Goal: Information Seeking & Learning: Learn about a topic

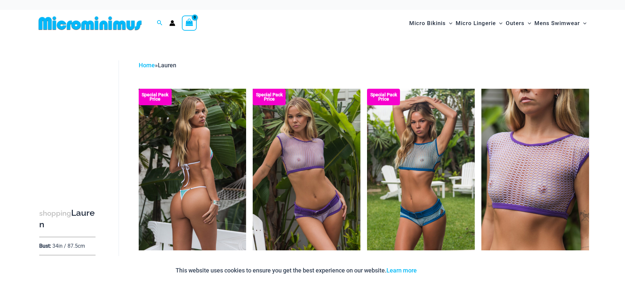
click at [210, 153] on img at bounding box center [193, 170] width 108 height 162
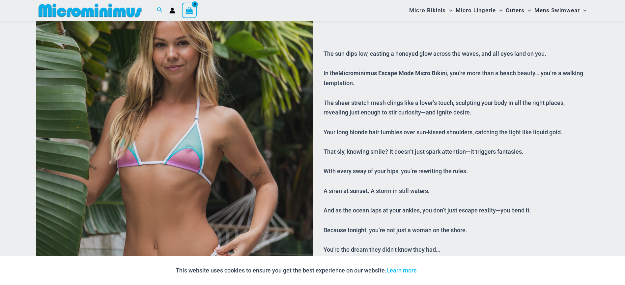
scroll to position [159, 0]
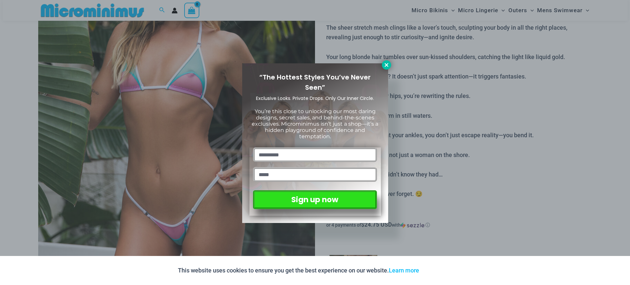
click at [384, 63] on icon at bounding box center [387, 65] width 6 height 6
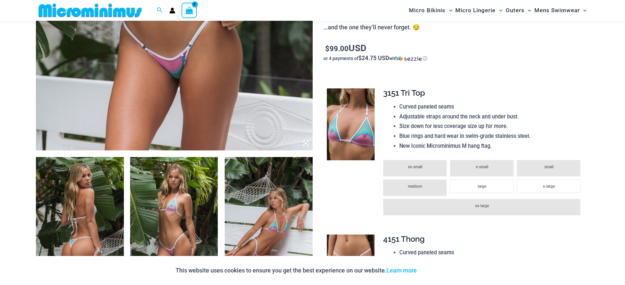
scroll to position [332, 0]
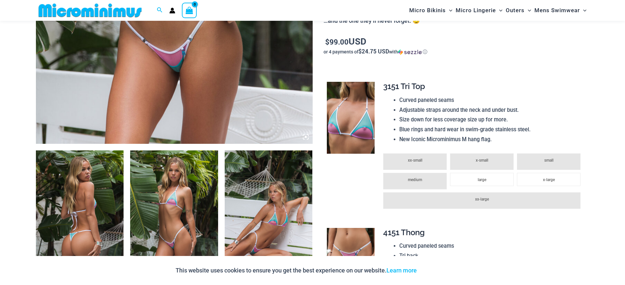
click at [182, 212] on img at bounding box center [174, 216] width 88 height 132
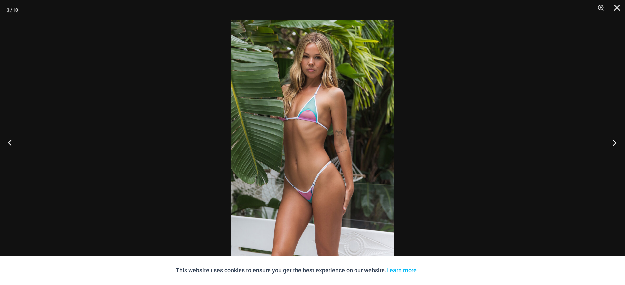
click at [615, 144] on button "Next" at bounding box center [613, 142] width 25 height 33
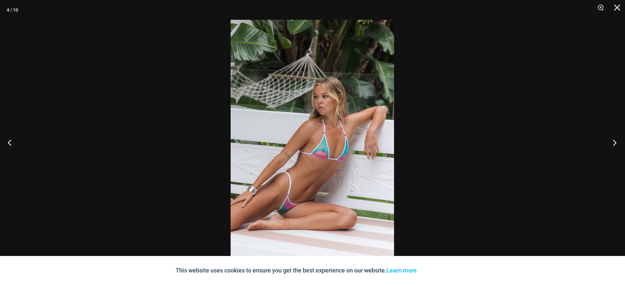
click at [615, 144] on button "Next" at bounding box center [613, 142] width 25 height 33
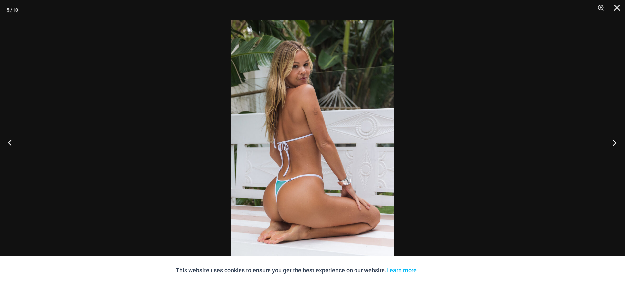
click at [615, 144] on button "Next" at bounding box center [613, 142] width 25 height 33
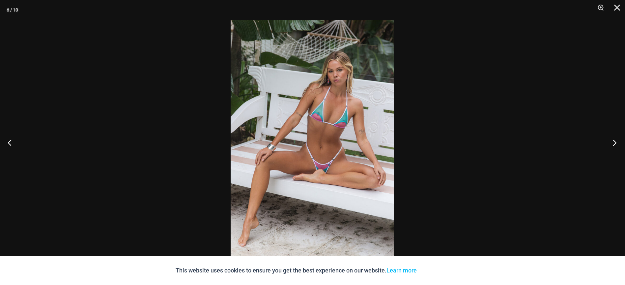
click at [615, 144] on button "Next" at bounding box center [613, 142] width 25 height 33
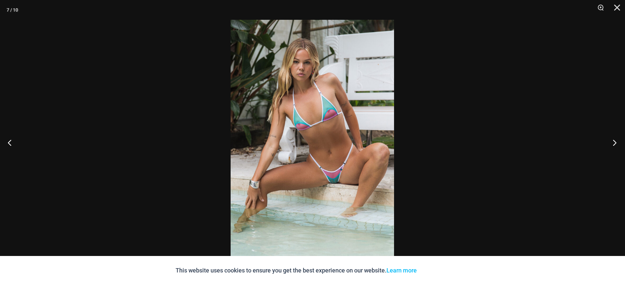
click at [615, 144] on button "Next" at bounding box center [613, 142] width 25 height 33
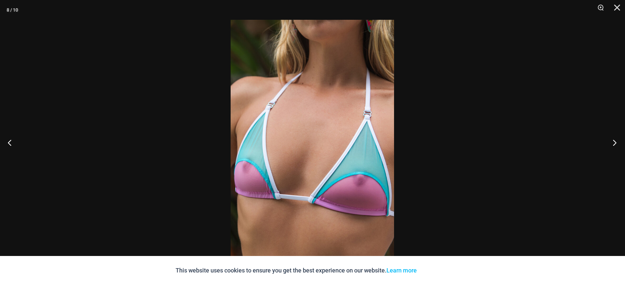
click at [613, 144] on button "Next" at bounding box center [613, 142] width 25 height 33
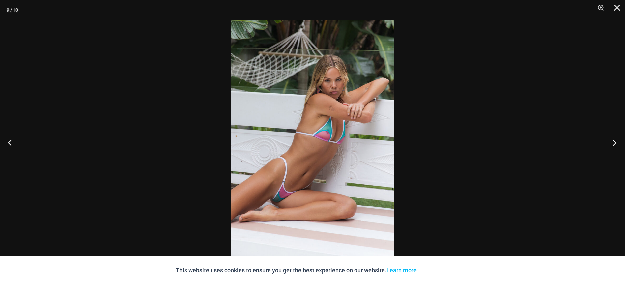
click at [613, 143] on button "Next" at bounding box center [613, 142] width 25 height 33
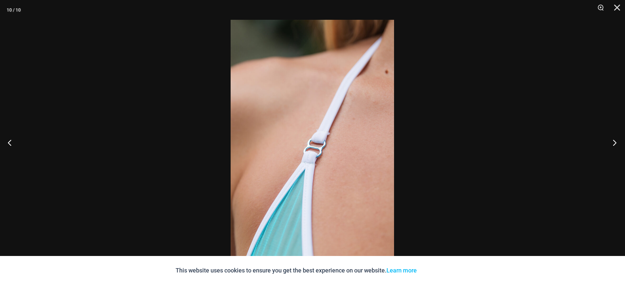
click at [612, 143] on button "Next" at bounding box center [613, 142] width 25 height 33
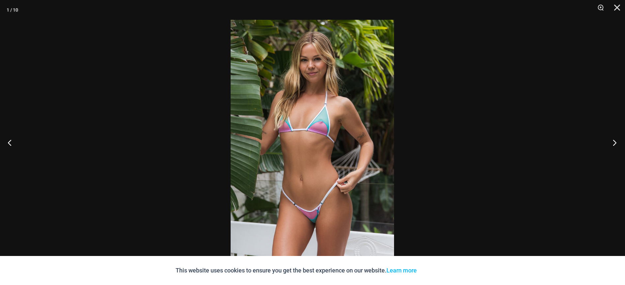
click at [610, 144] on button "Next" at bounding box center [613, 142] width 25 height 33
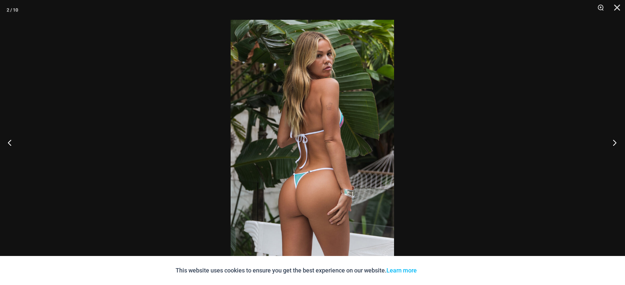
click at [610, 144] on button "Next" at bounding box center [613, 142] width 25 height 33
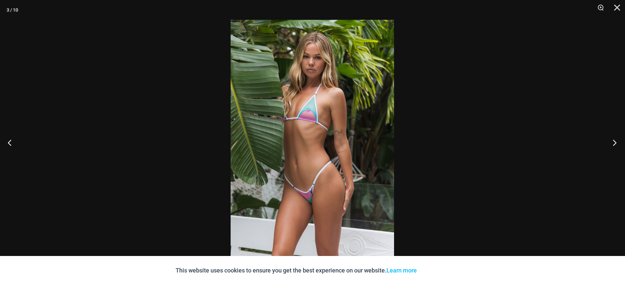
click at [610, 144] on button "Next" at bounding box center [613, 142] width 25 height 33
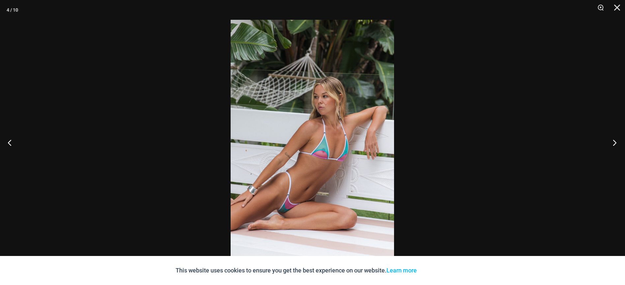
click at [607, 144] on button "Next" at bounding box center [613, 142] width 25 height 33
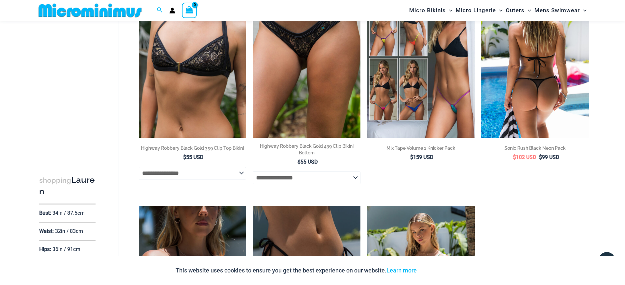
scroll to position [1233, 0]
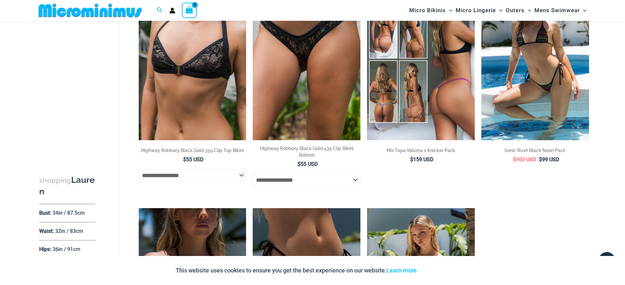
click at [419, 91] on img at bounding box center [421, 60] width 108 height 162
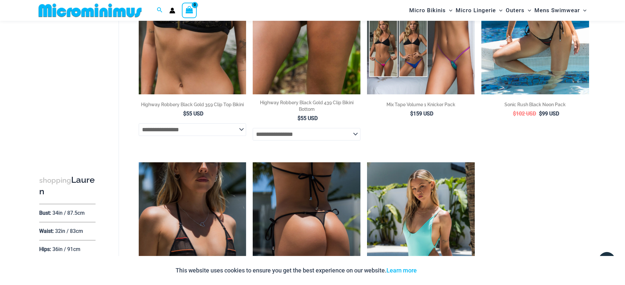
scroll to position [1470, 0]
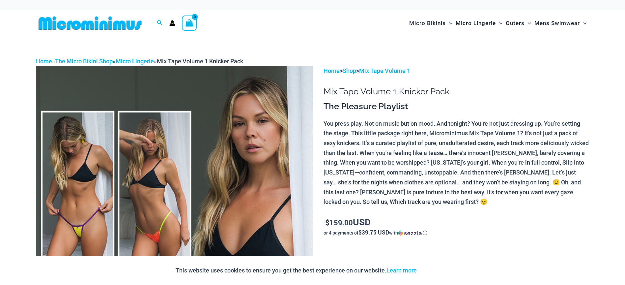
click at [171, 185] on img at bounding box center [174, 273] width 277 height 415
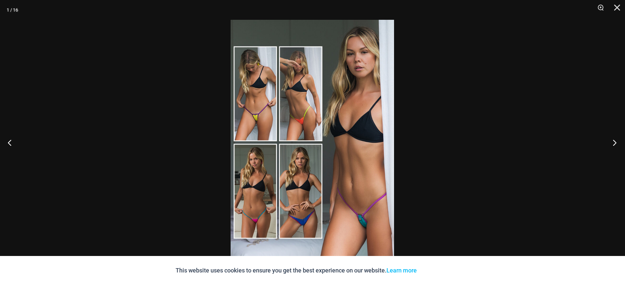
click at [617, 141] on button "Next" at bounding box center [613, 142] width 25 height 33
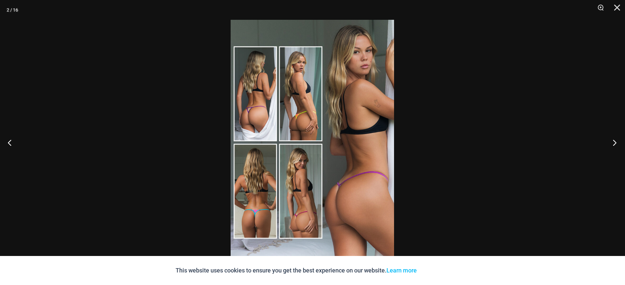
click at [612, 144] on button "Next" at bounding box center [613, 142] width 25 height 33
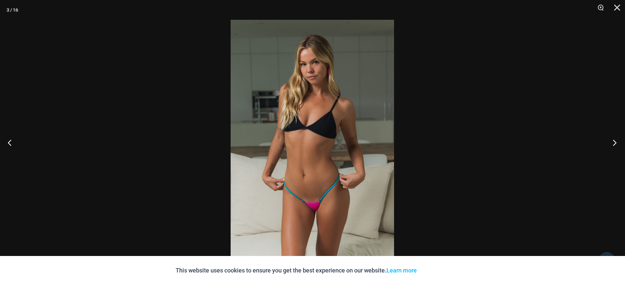
click at [617, 144] on button "Next" at bounding box center [613, 142] width 25 height 33
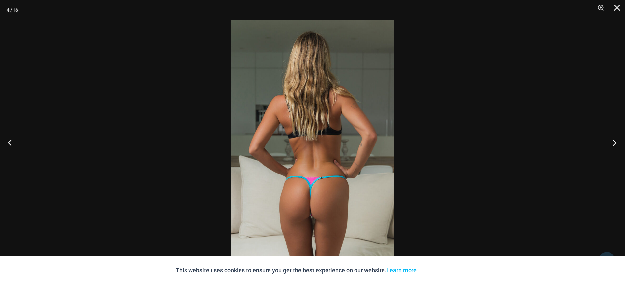
click at [617, 144] on button "Next" at bounding box center [613, 142] width 25 height 33
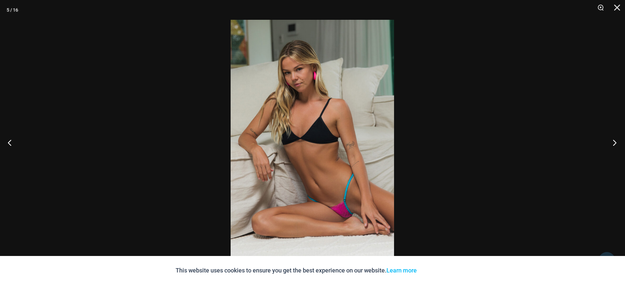
click at [617, 144] on button "Next" at bounding box center [613, 142] width 25 height 33
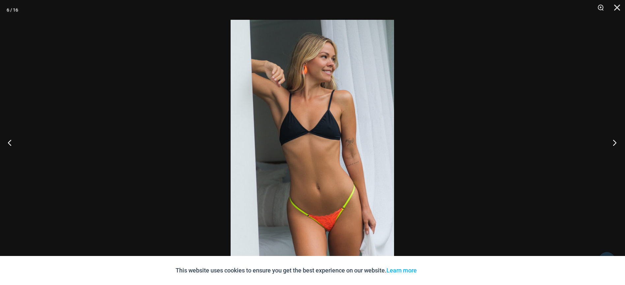
click at [617, 144] on button "Next" at bounding box center [613, 142] width 25 height 33
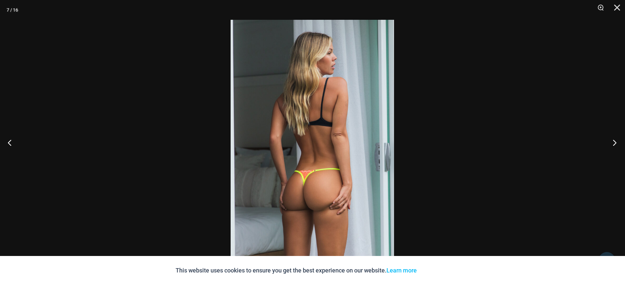
click at [617, 144] on button "Next" at bounding box center [613, 142] width 25 height 33
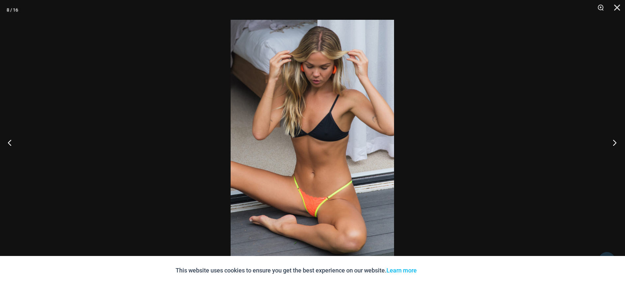
click at [617, 144] on button "Next" at bounding box center [613, 142] width 25 height 33
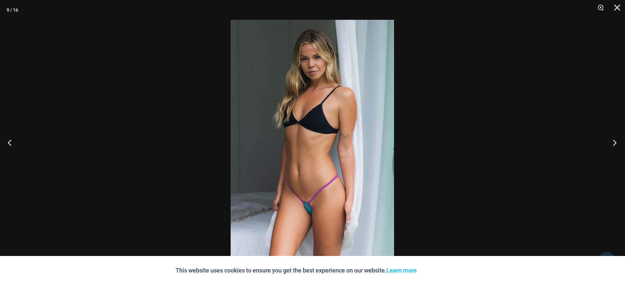
click at [617, 144] on button "Next" at bounding box center [613, 142] width 25 height 33
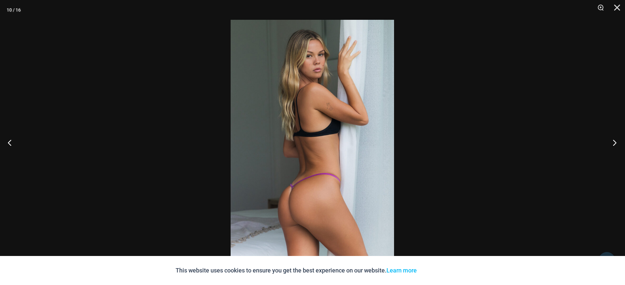
click at [617, 144] on button "Next" at bounding box center [613, 142] width 25 height 33
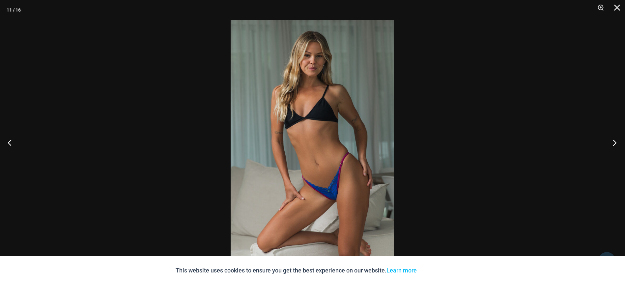
click at [617, 144] on button "Next" at bounding box center [613, 142] width 25 height 33
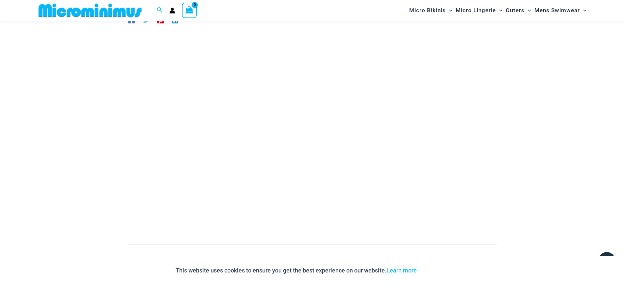
scroll to position [71, 0]
